Goal: Download file/media

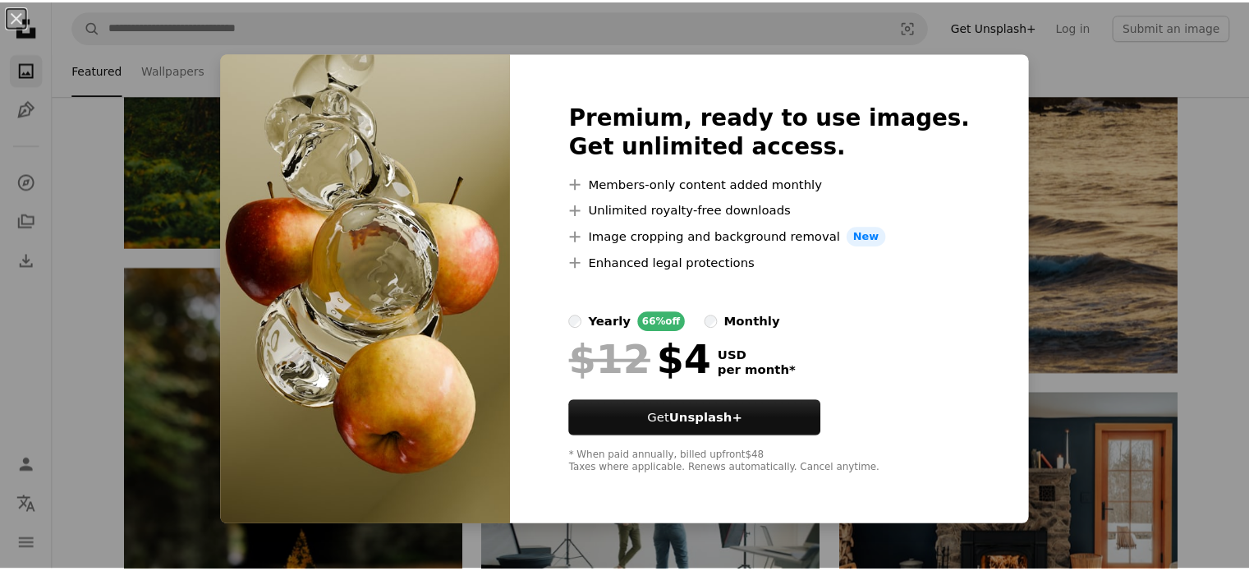
scroll to position [8705, 0]
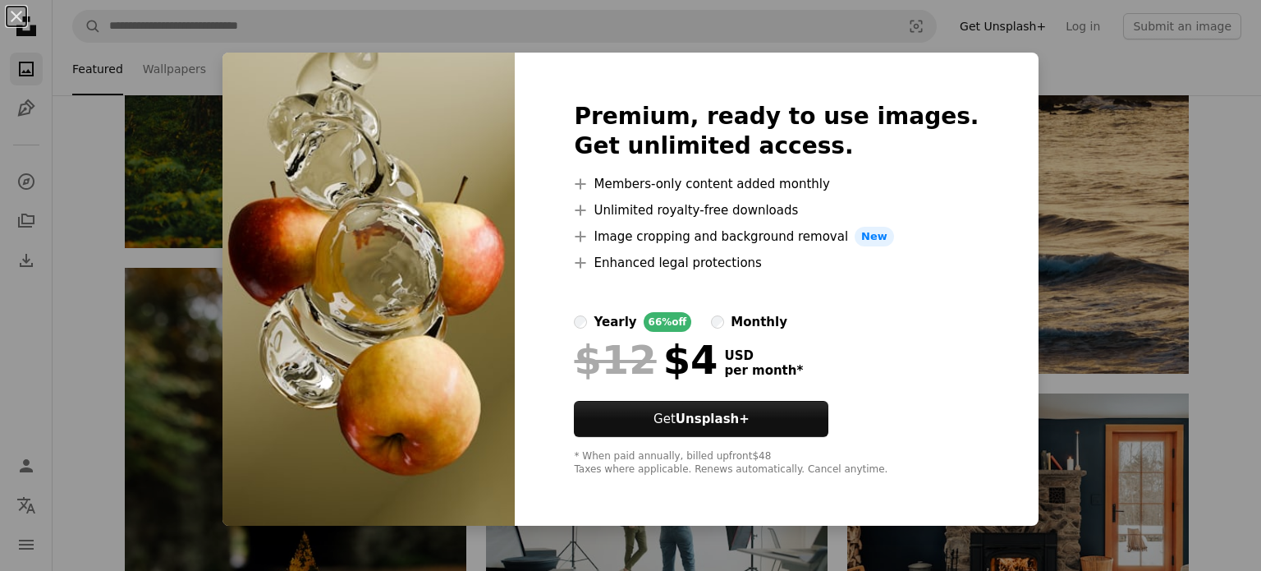
click at [1102, 222] on div "An X shape Premium, ready to use images. Get unlimited access. A plus sign Memb…" at bounding box center [630, 285] width 1261 height 571
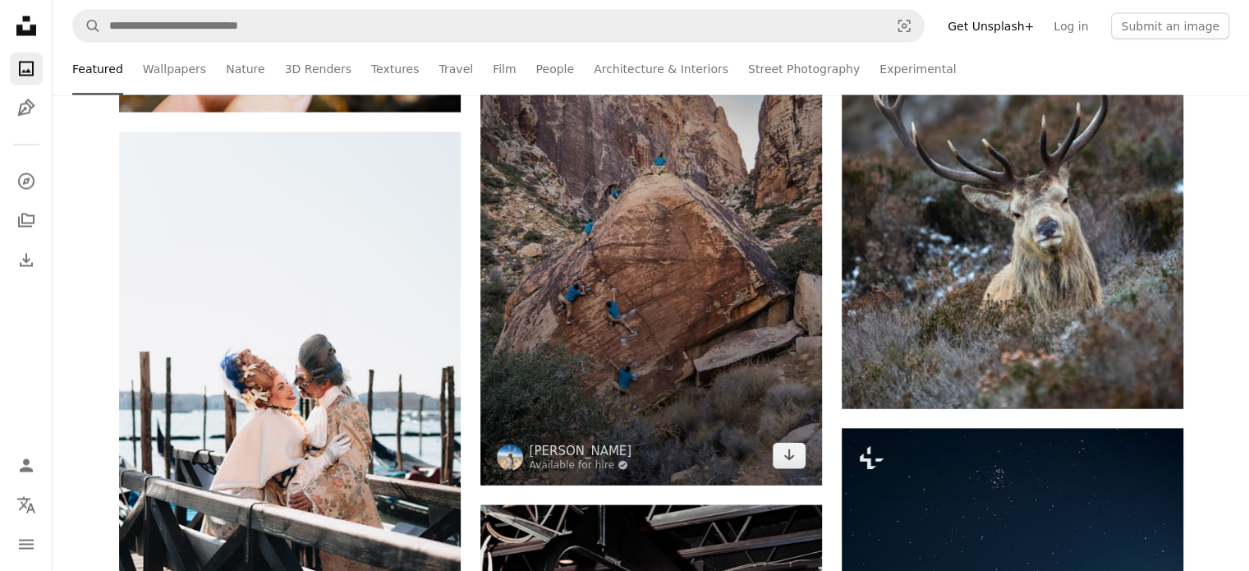
scroll to position [9280, 0]
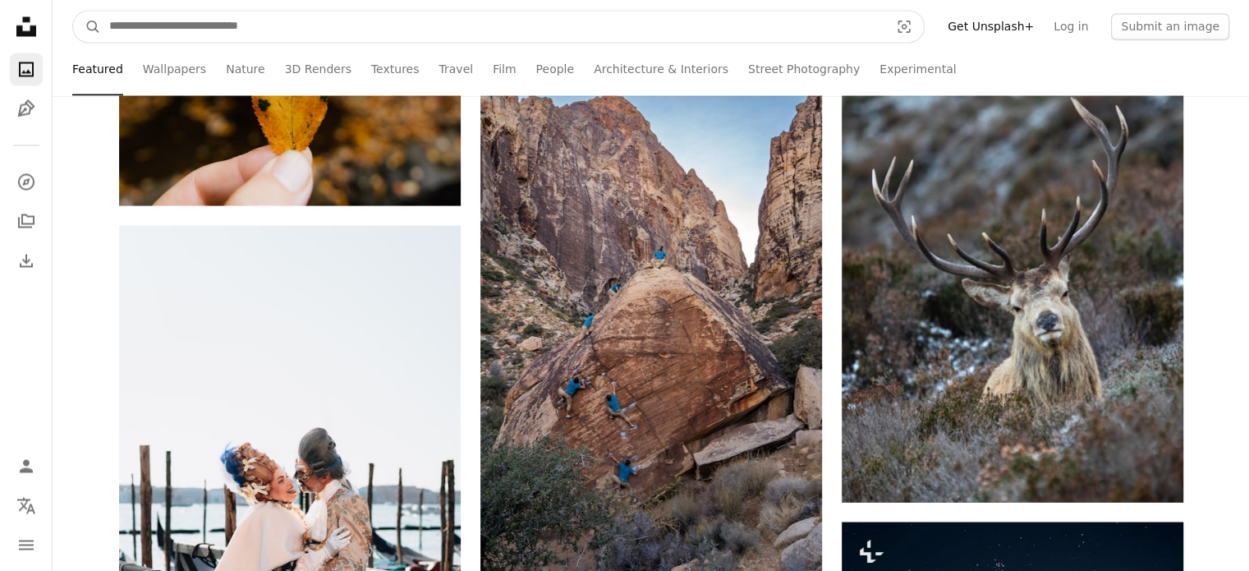
click at [658, 28] on input "Find visuals sitewide" at bounding box center [492, 26] width 783 height 31
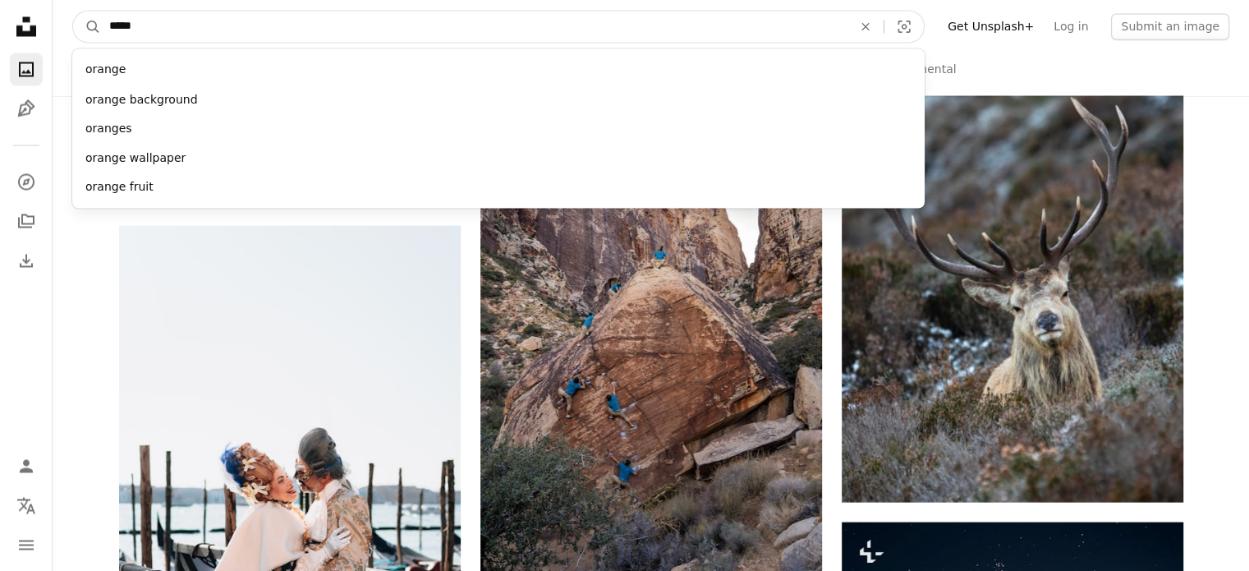
type input "******"
click button "A magnifying glass" at bounding box center [87, 26] width 28 height 31
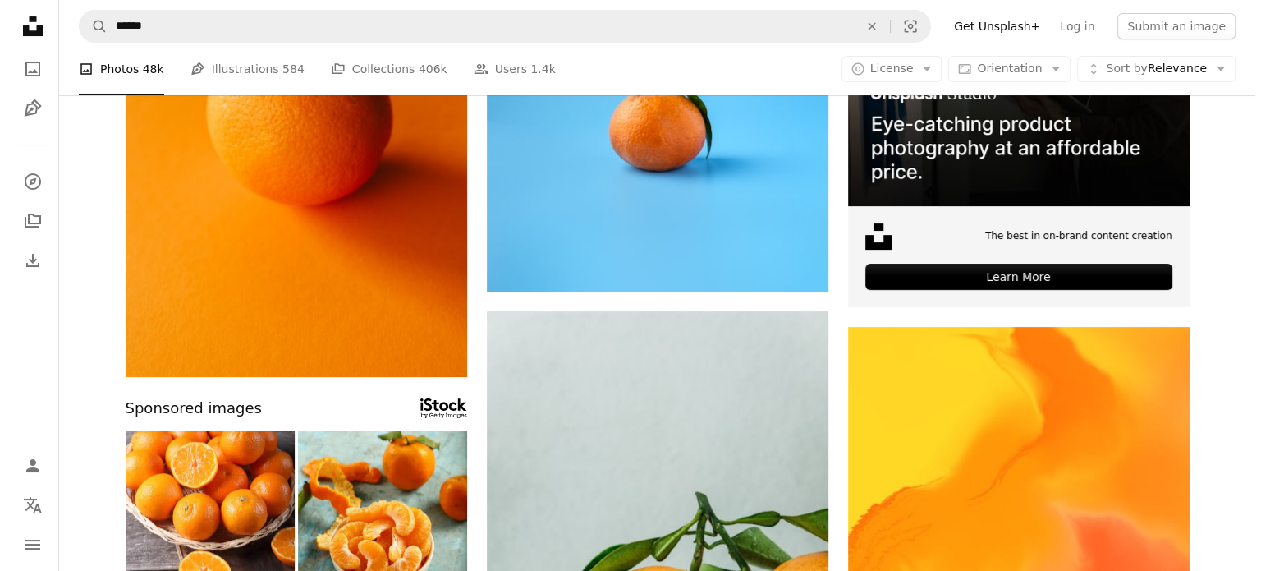
scroll to position [575, 0]
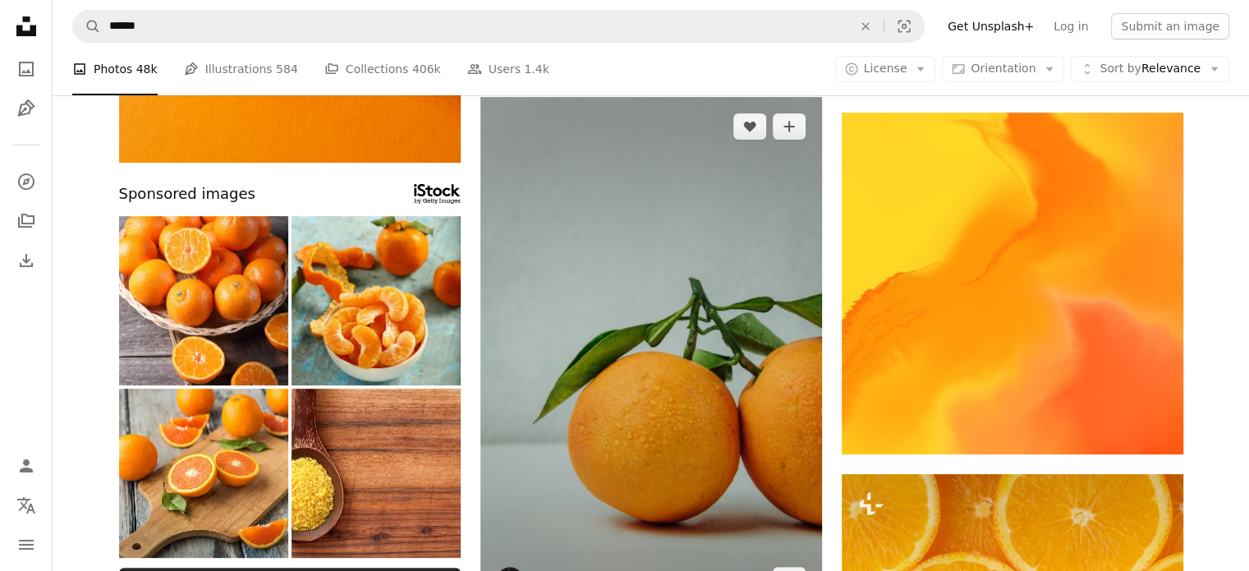
click at [632, 254] on img at bounding box center [651, 353] width 342 height 512
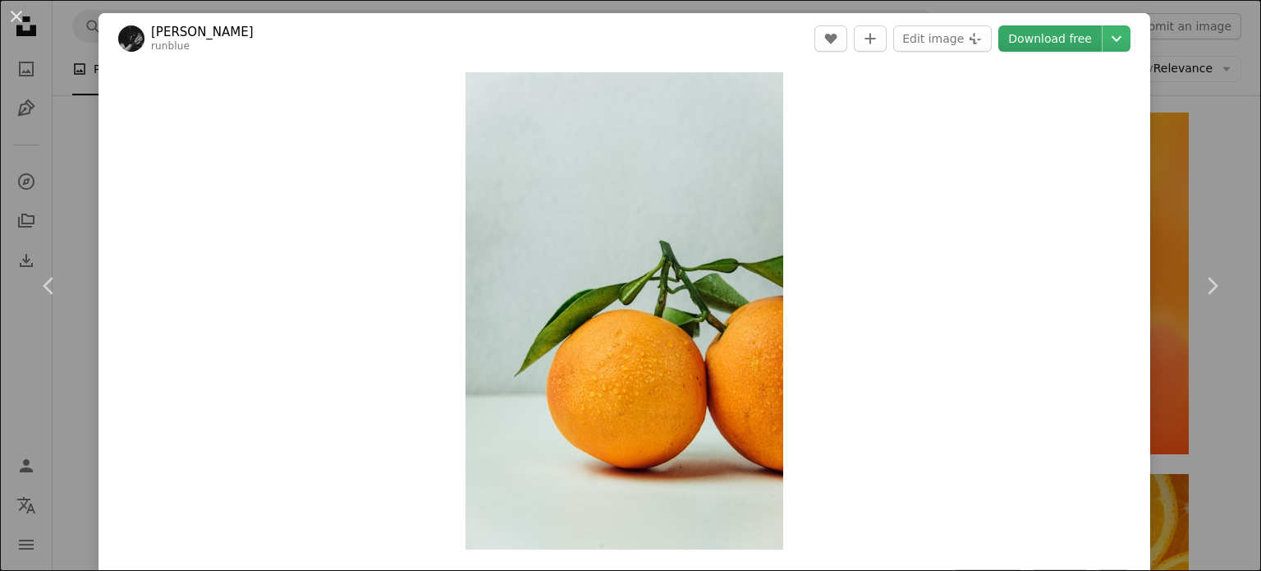
click at [1021, 44] on link "Download free" at bounding box center [1050, 38] width 103 height 26
